Goal: Task Accomplishment & Management: Manage account settings

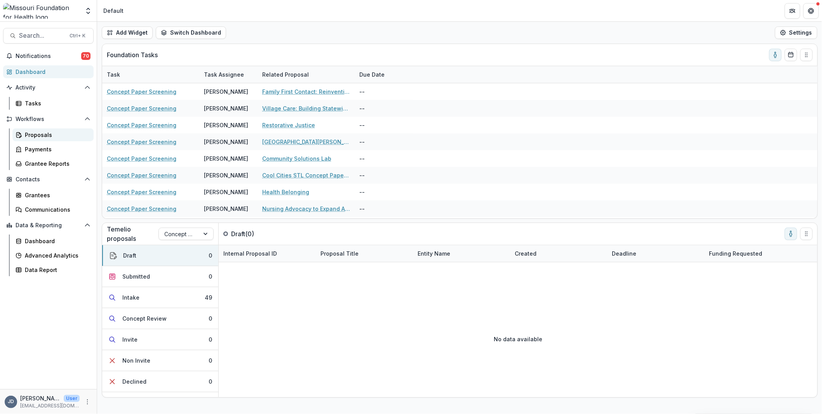
click at [35, 133] on div "Proposals" at bounding box center [56, 135] width 63 height 8
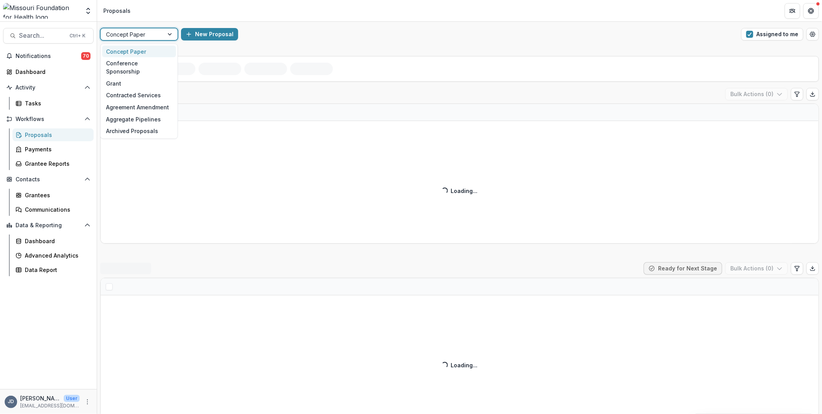
click at [133, 35] on div at bounding box center [132, 35] width 52 height 10
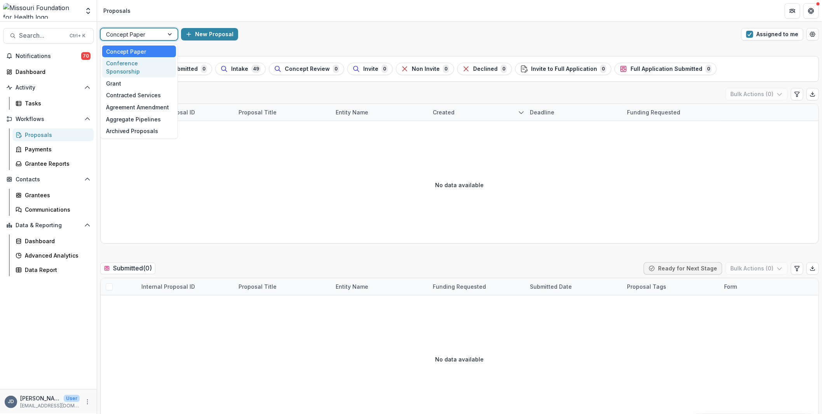
click at [127, 63] on div "Conference Sponsorship" at bounding box center [139, 67] width 74 height 20
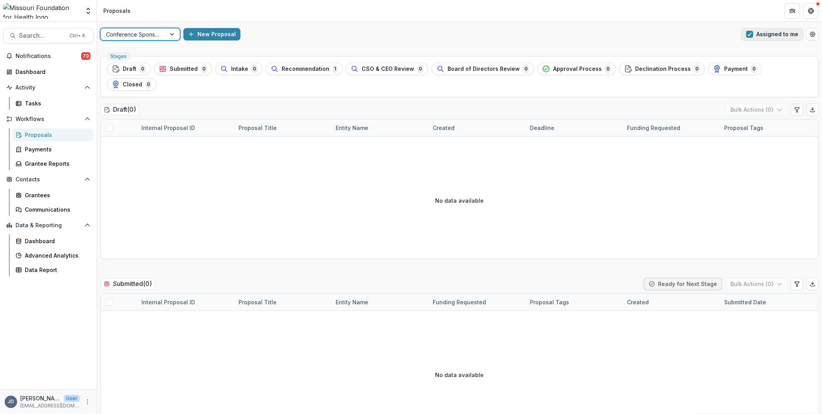
click at [778, 36] on button "Assigned to me" at bounding box center [773, 34] width 62 height 12
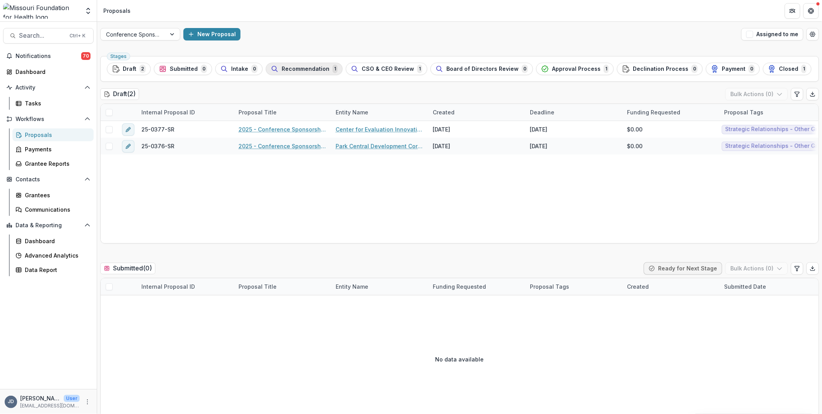
click at [316, 68] on span "Recommendation" at bounding box center [306, 69] width 48 height 7
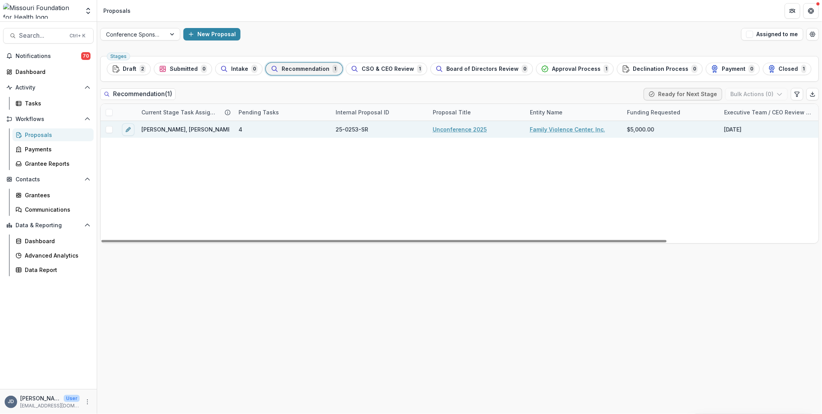
click at [187, 129] on span "[PERSON_NAME], [PERSON_NAME], [PERSON_NAME], [PERSON_NAME], [PERSON_NAME]" at bounding box center [258, 129] width 234 height 8
click at [473, 133] on link "Unconference 2025" at bounding box center [460, 129] width 54 height 8
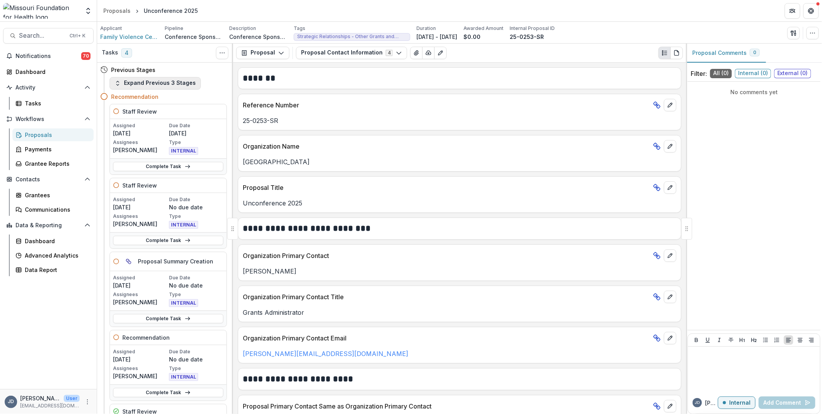
click at [129, 86] on button "Expand Previous 3 Stages" at bounding box center [155, 83] width 91 height 12
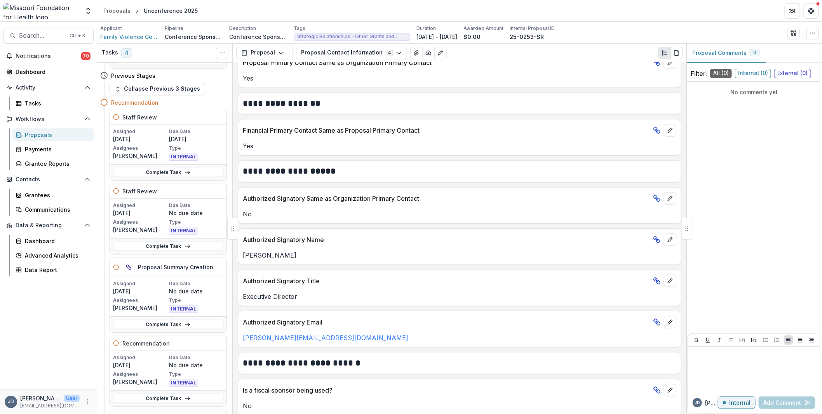
scroll to position [346, 0]
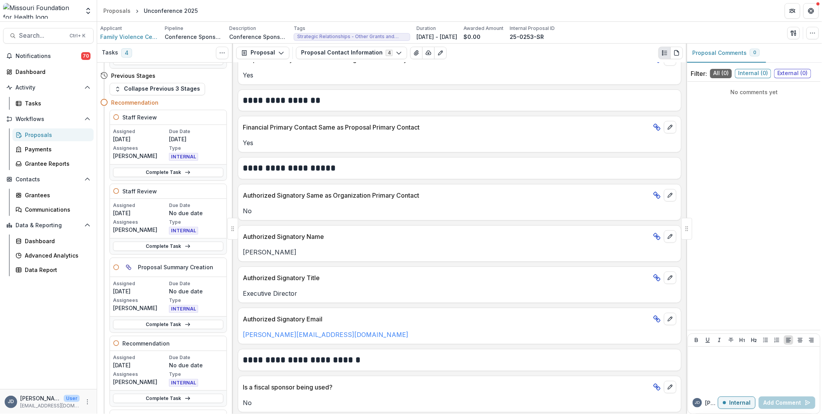
click at [293, 1] on header "Proposals Unconference 2025" at bounding box center [459, 10] width 725 height 21
